Goal: Task Accomplishment & Management: Manage account settings

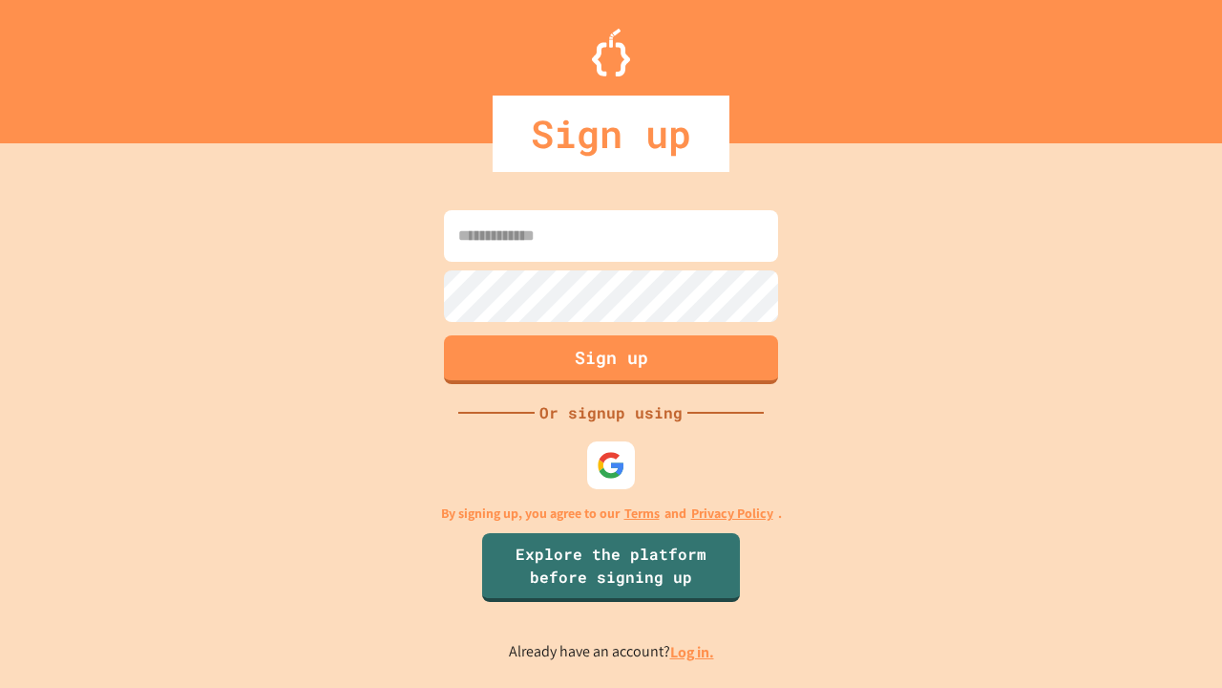
click at [693, 651] on link "Log in." at bounding box center [692, 652] width 44 height 20
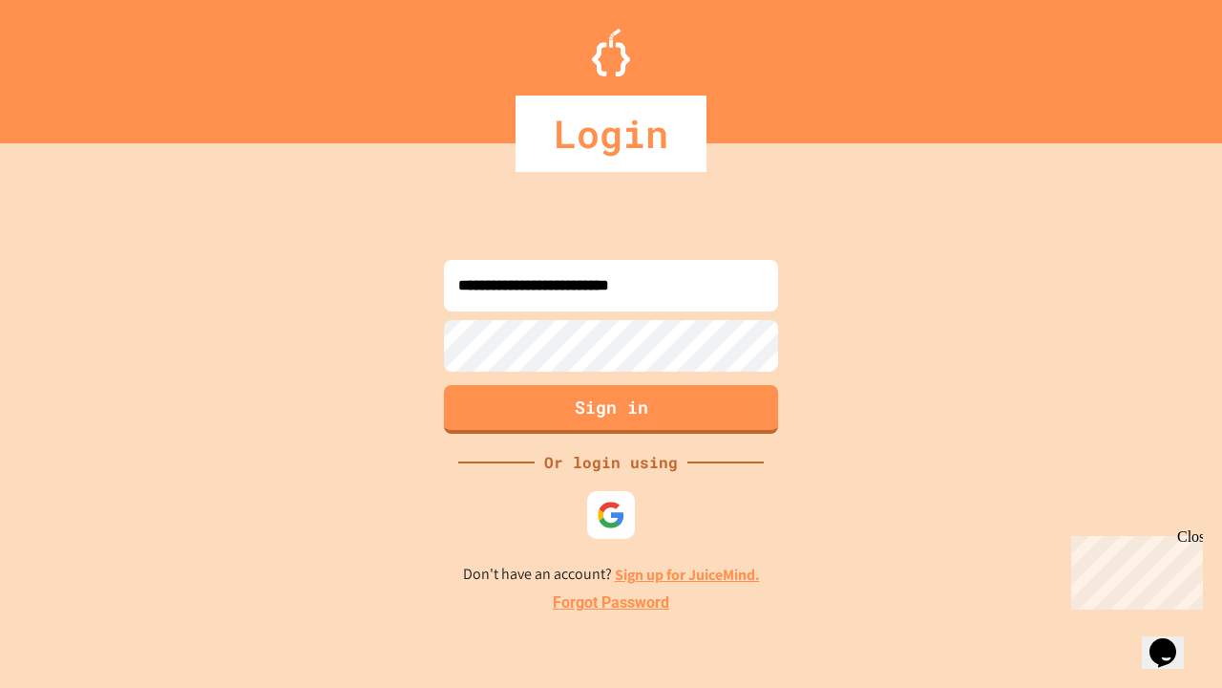
type input "**********"
